Goal: Task Accomplishment & Management: Manage account settings

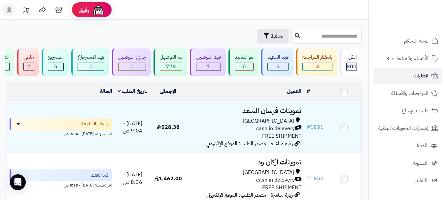
click at [406, 78] on link "الطلبات" at bounding box center [407, 76] width 69 height 16
click at [400, 79] on link "الطلبات" at bounding box center [407, 76] width 69 height 16
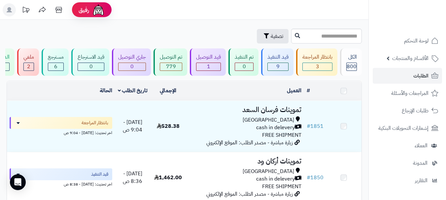
scroll to position [99, 0]
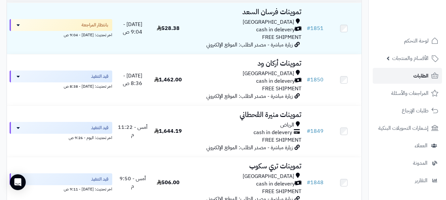
click at [414, 79] on span "الطلبات" at bounding box center [421, 75] width 15 height 9
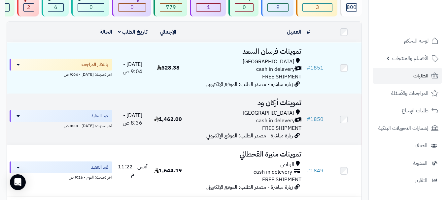
scroll to position [66, 0]
